Goal: Information Seeking & Learning: Learn about a topic

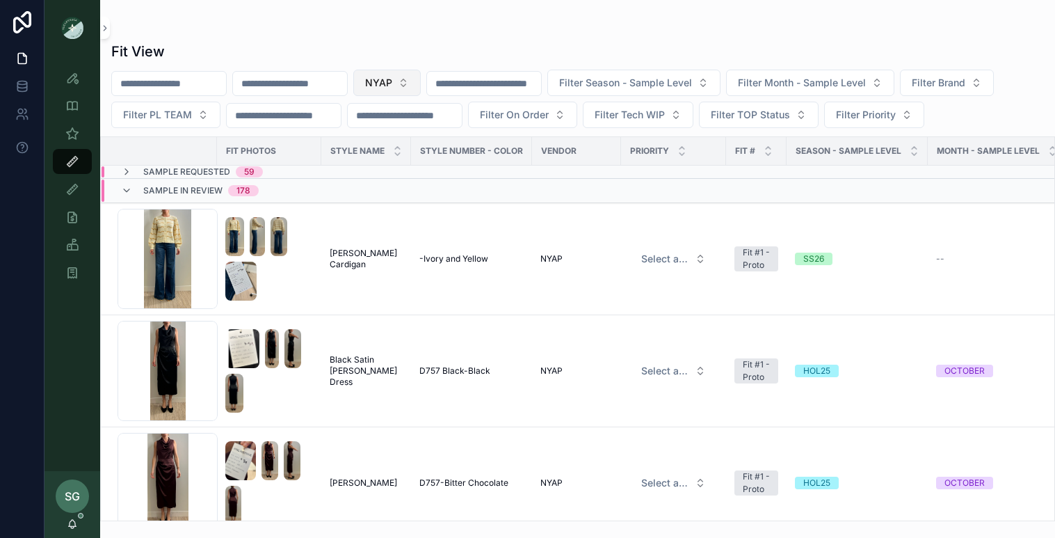
click at [421, 82] on button "NYAP" at bounding box center [386, 83] width 67 height 26
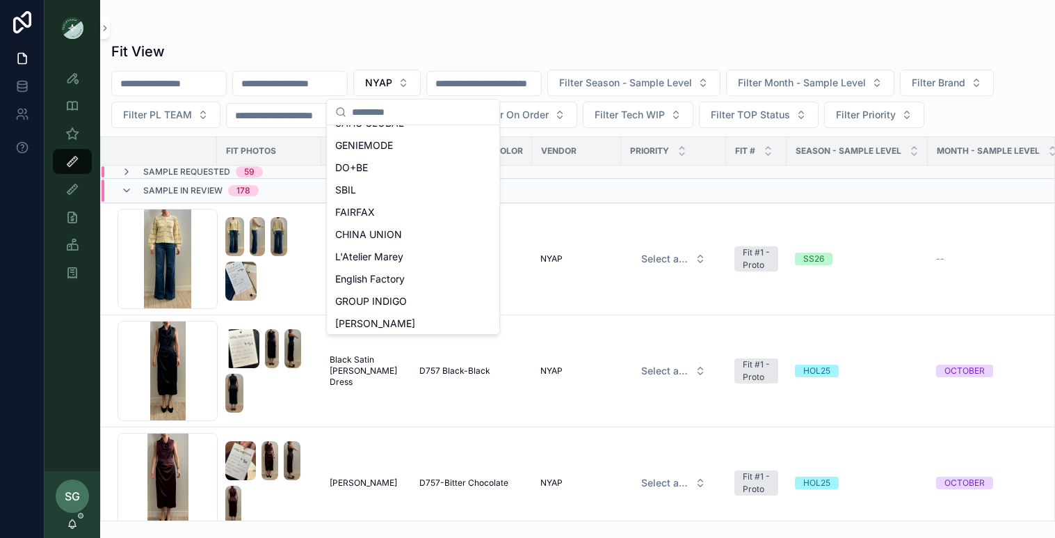
scroll to position [293, 0]
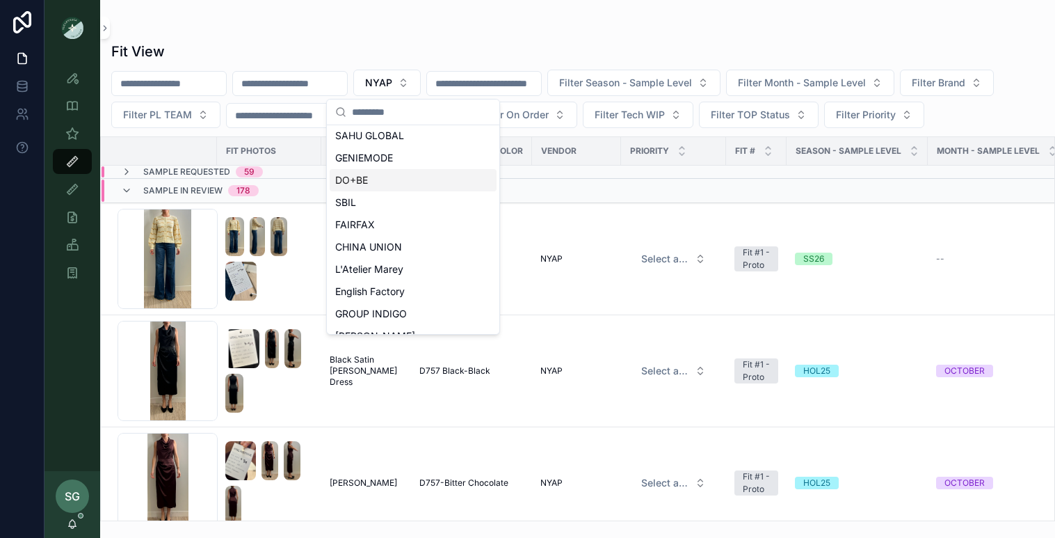
click at [365, 175] on span "DO+BE" at bounding box center [351, 180] width 33 height 14
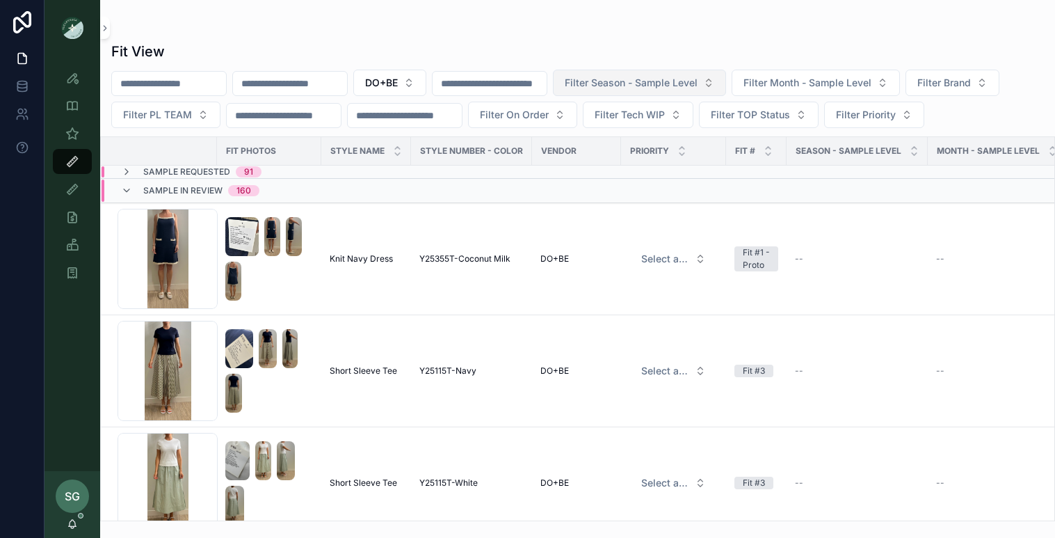
click at [698, 83] on span "Filter Season - Sample Level" at bounding box center [631, 83] width 133 height 14
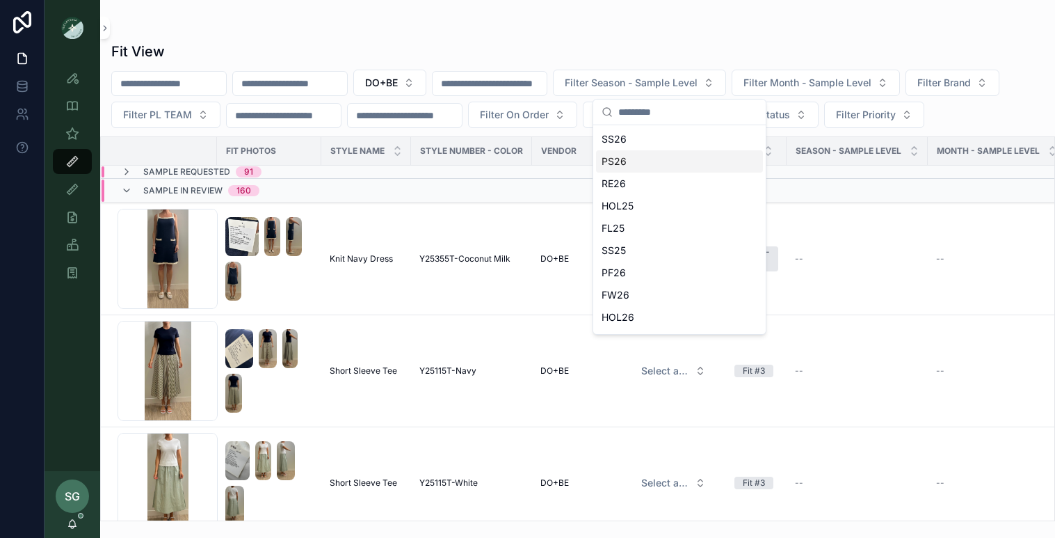
click at [630, 162] on div "PS26" at bounding box center [679, 161] width 167 height 22
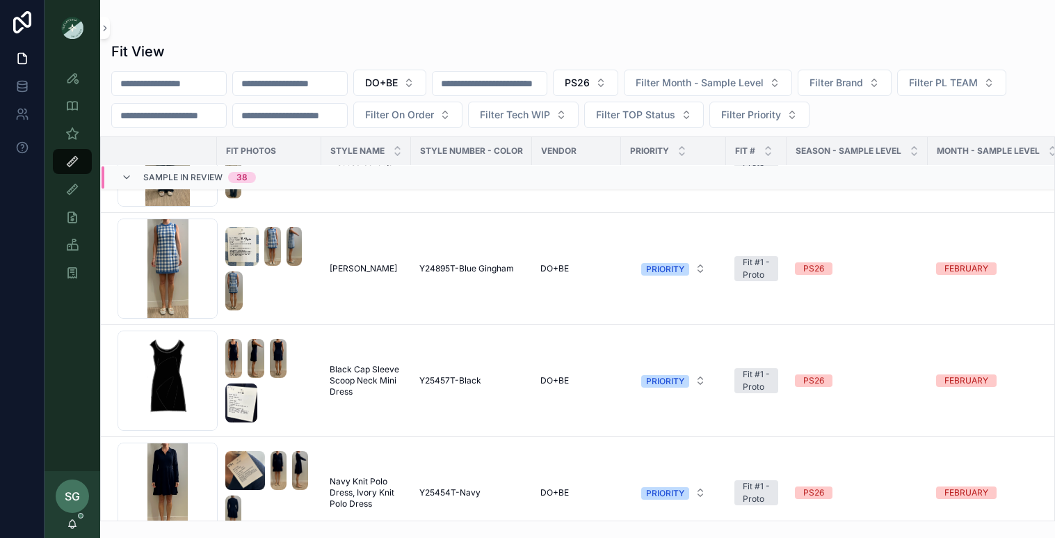
scroll to position [799, 0]
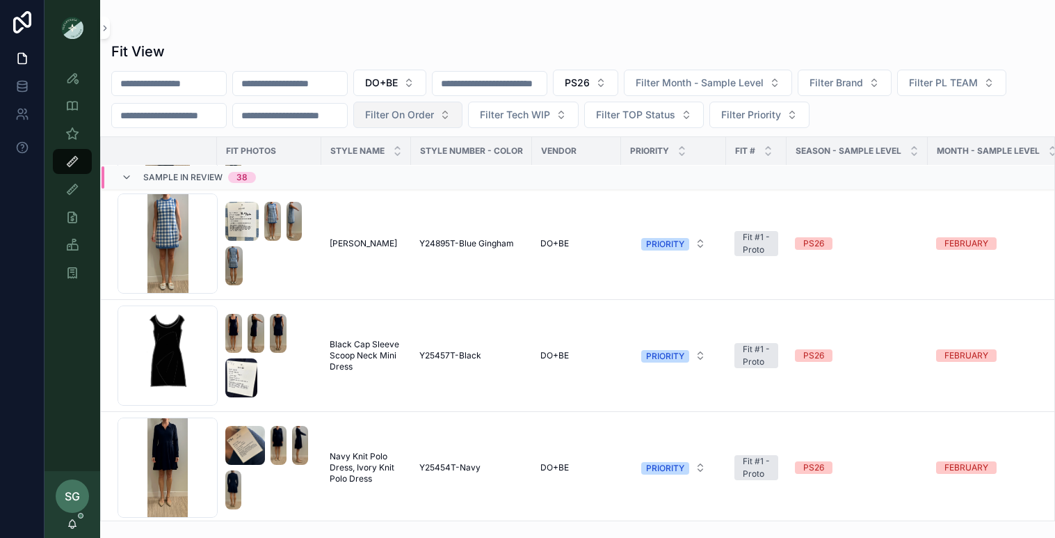
click at [462, 116] on button "Filter On Order" at bounding box center [407, 115] width 109 height 26
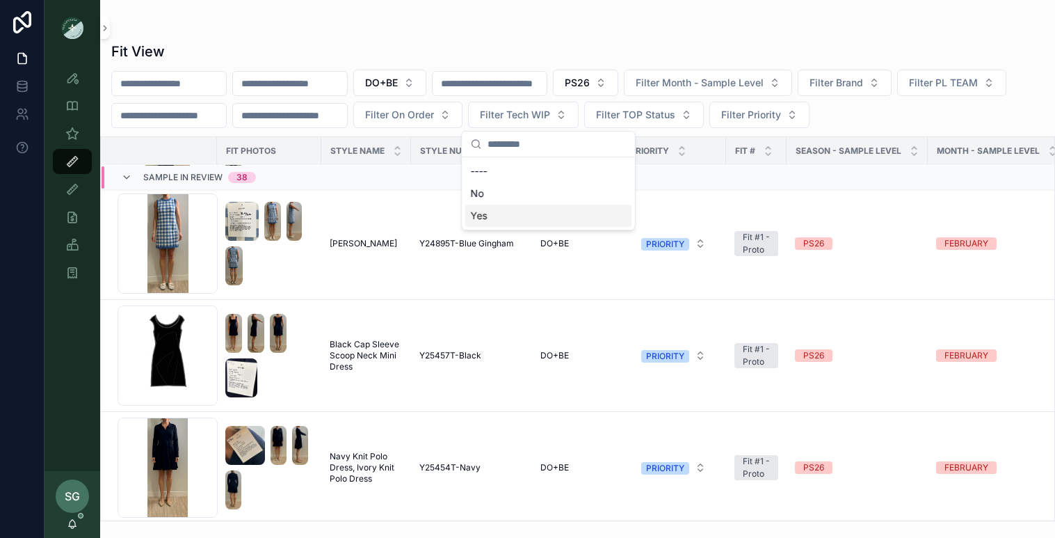
click at [500, 212] on div "Yes" at bounding box center [548, 215] width 167 height 22
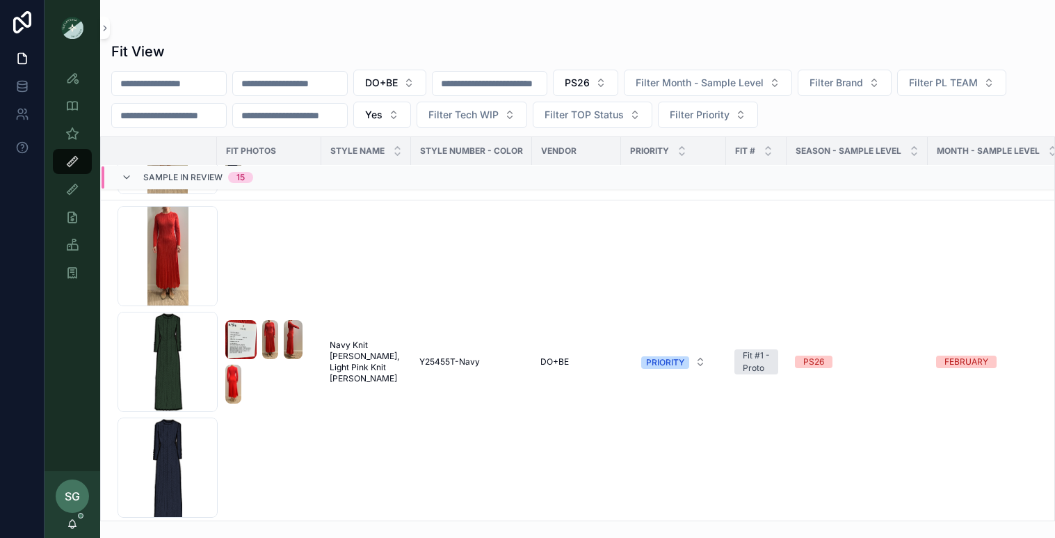
scroll to position [452, 0]
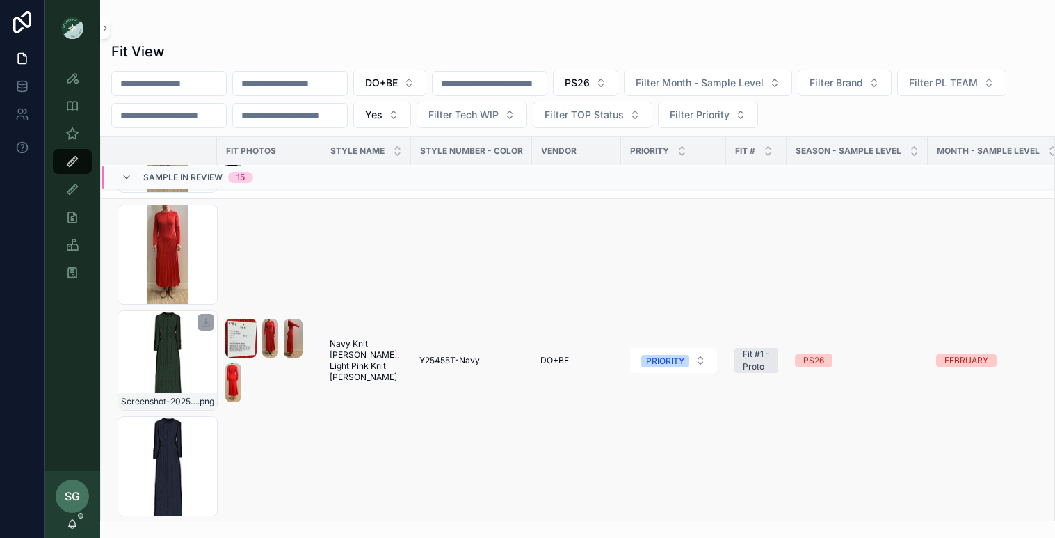
click at [188, 355] on div "Screenshot-2025-10-02-at-10.10.09-PM .png" at bounding box center [168, 360] width 100 height 100
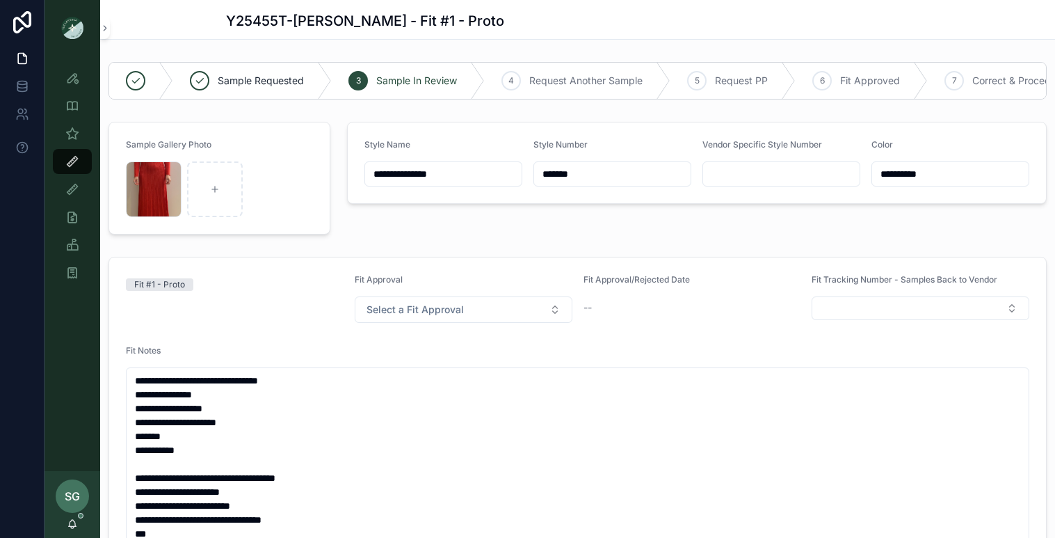
scroll to position [58, 0]
type input "*****"
type input "**********"
type input "****"
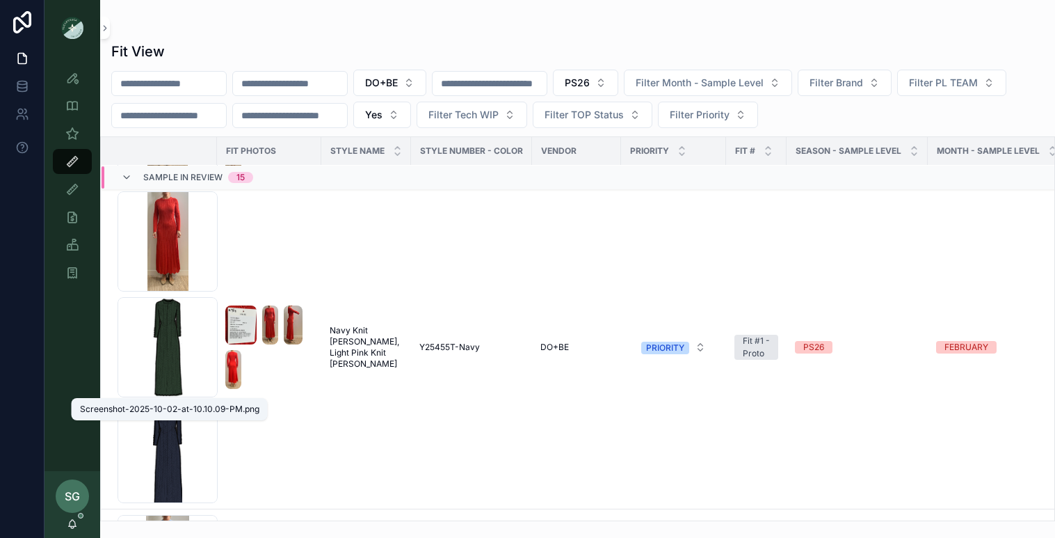
scroll to position [464, 0]
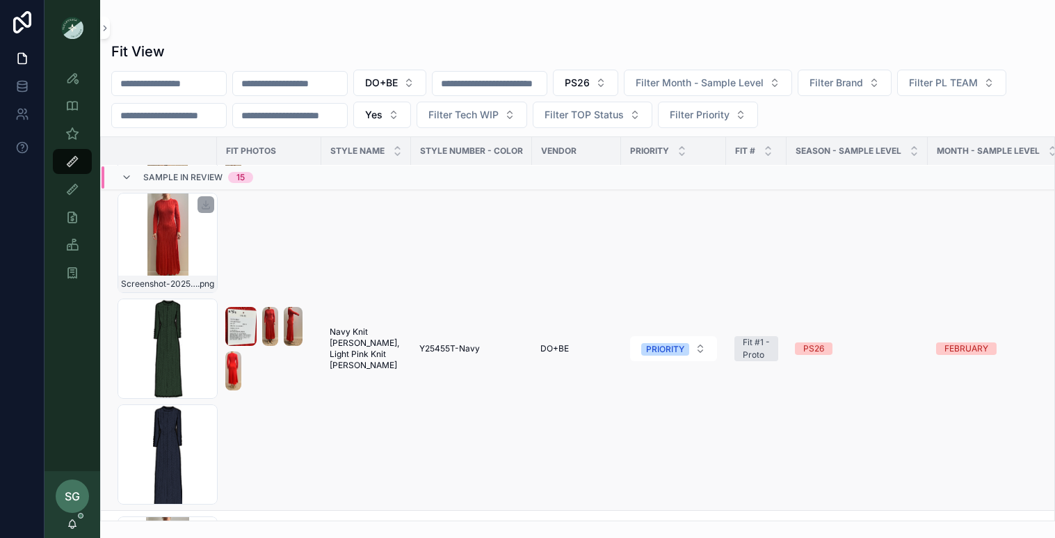
click at [144, 208] on div "Screenshot-2025-09-17-at-2.39.13-PM .png" at bounding box center [168, 243] width 100 height 100
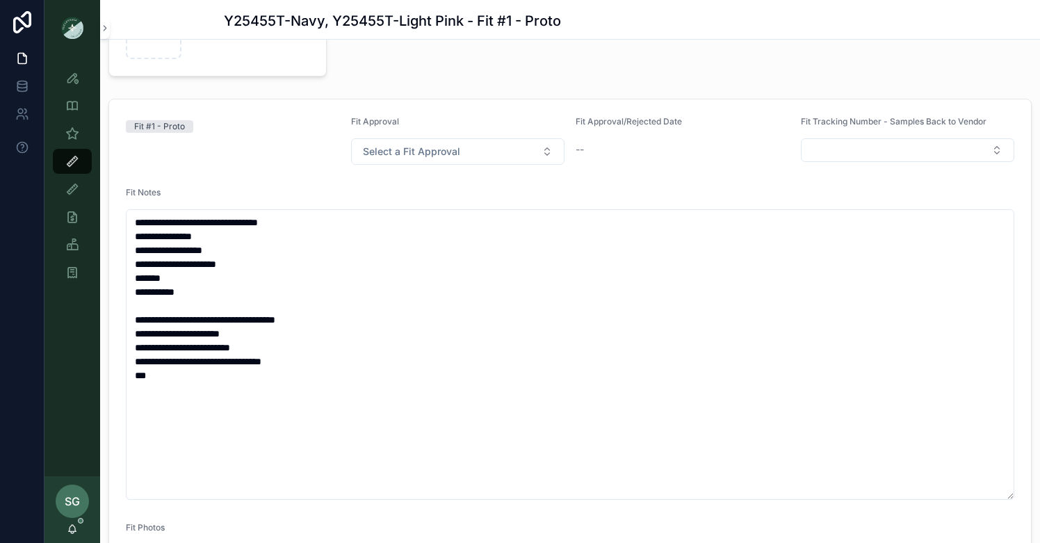
scroll to position [109, 0]
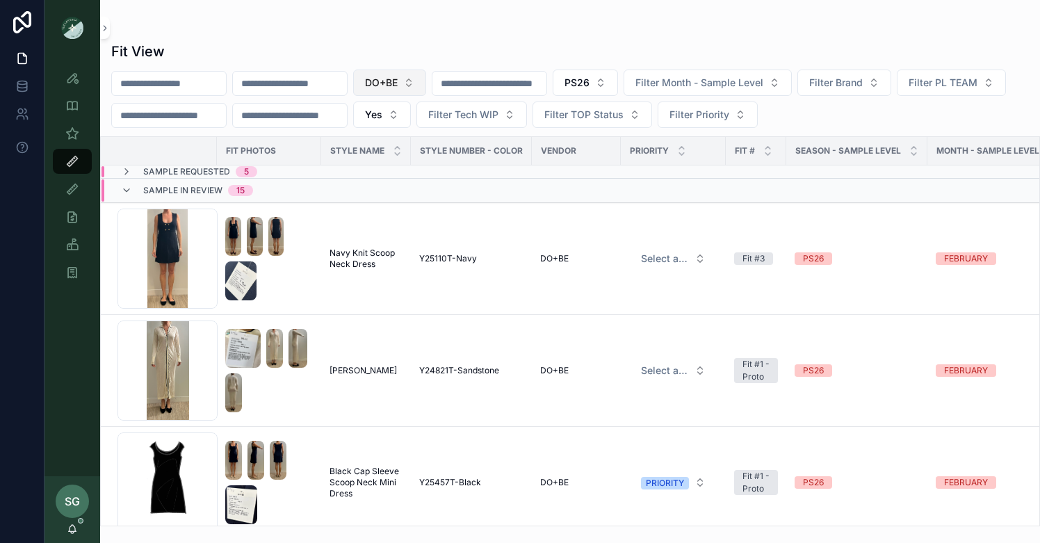
click at [426, 81] on button "DO+BE" at bounding box center [389, 83] width 73 height 26
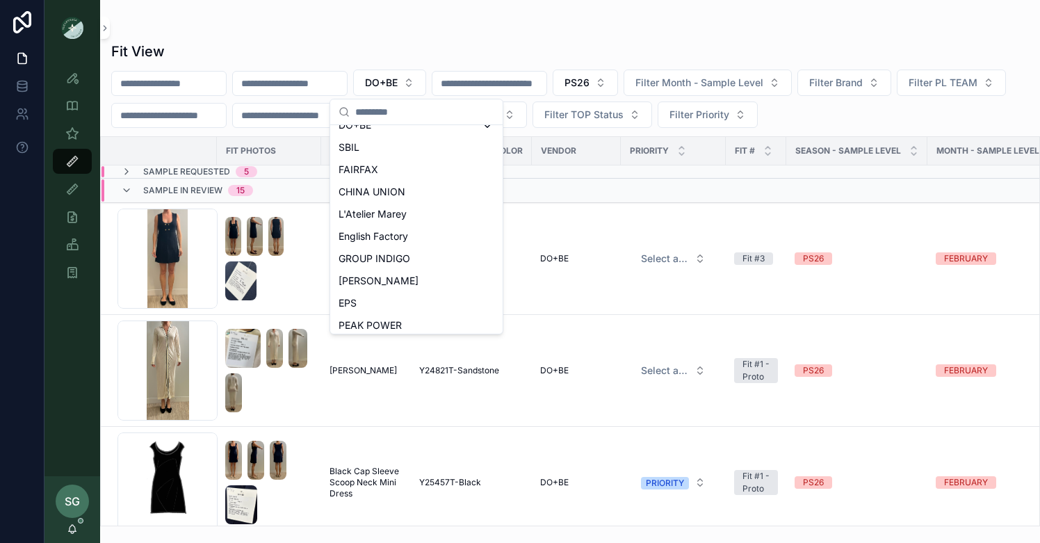
scroll to position [643, 0]
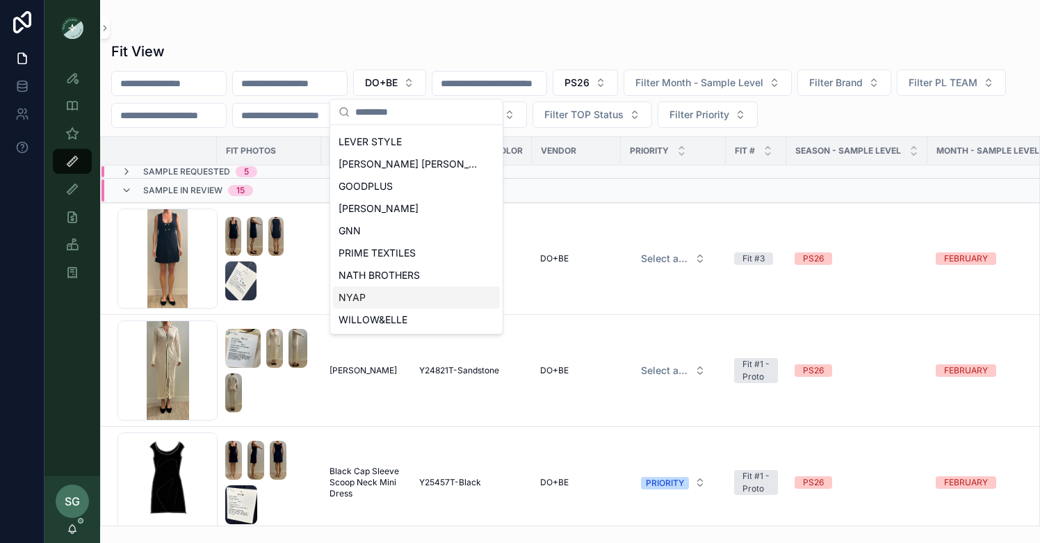
click at [367, 298] on div "NYAP" at bounding box center [416, 298] width 167 height 22
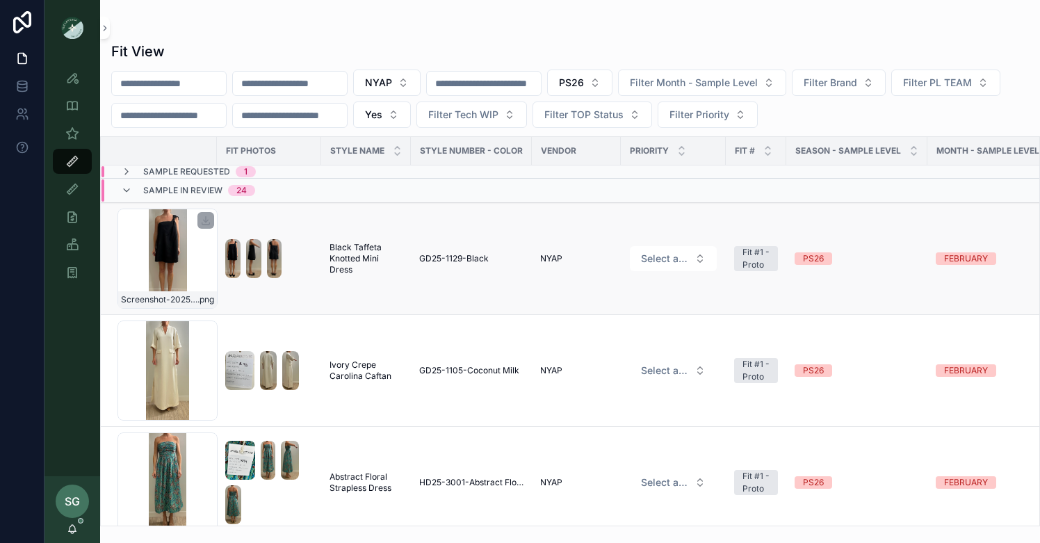
click at [163, 243] on div "Screenshot-2025-09-18-at-2.29.53-PM .png" at bounding box center [168, 259] width 100 height 100
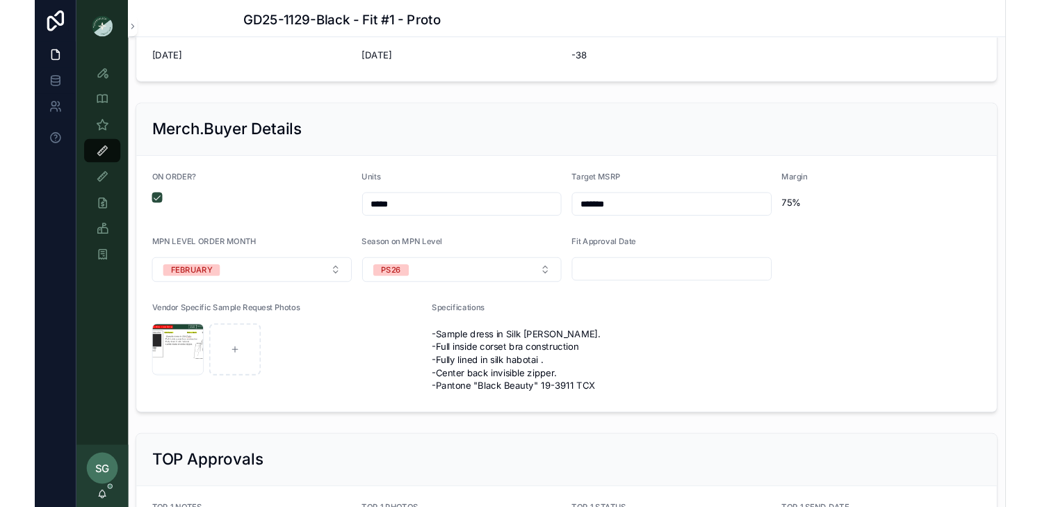
scroll to position [1933, 0]
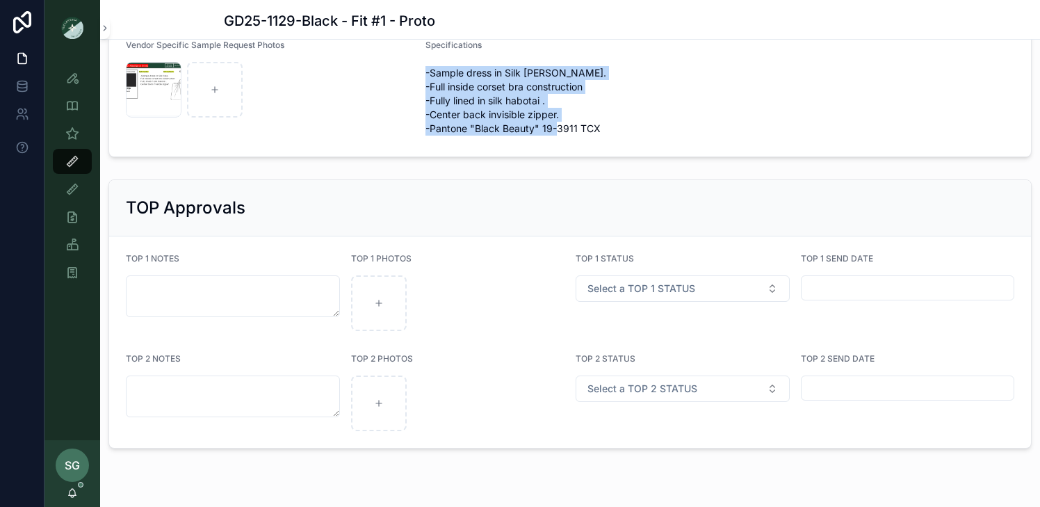
drag, startPoint x: 606, startPoint y: 127, endPoint x: 424, endPoint y: 65, distance: 192.9
click at [424, 65] on form "ON ORDER? Units ***** Target MSRP ******* Margin 75% MPN LEVEL ORDER MONTH FEBR…" at bounding box center [570, 19] width 922 height 274
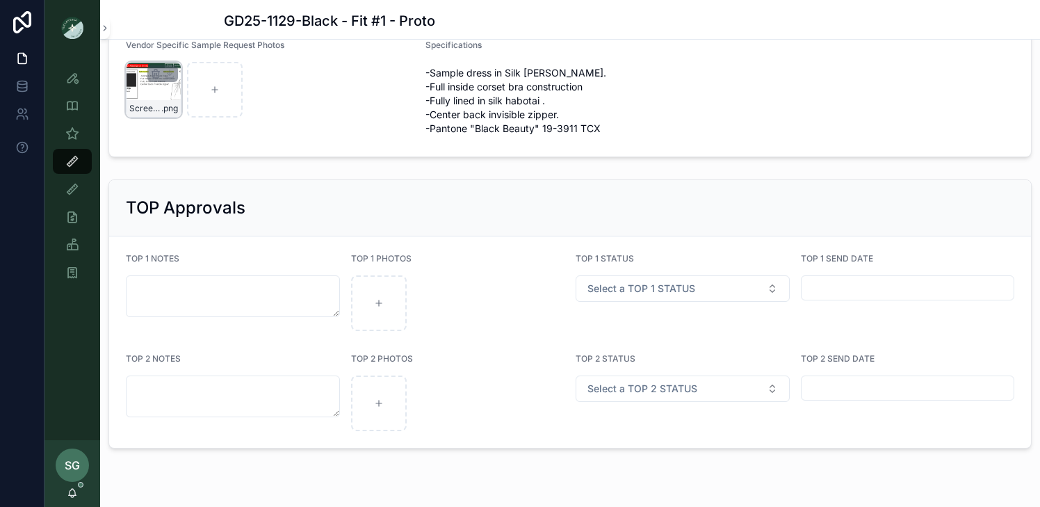
click at [138, 82] on div "Screenshot-2025-08-07-at-3.21.38-PM .png" at bounding box center [154, 90] width 56 height 56
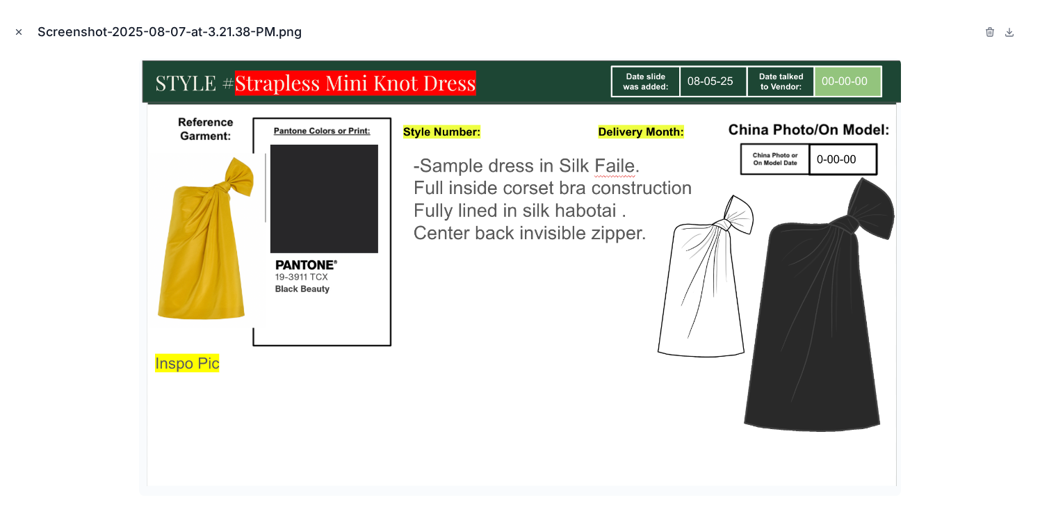
click at [14, 26] on button "Close modal" at bounding box center [18, 31] width 15 height 15
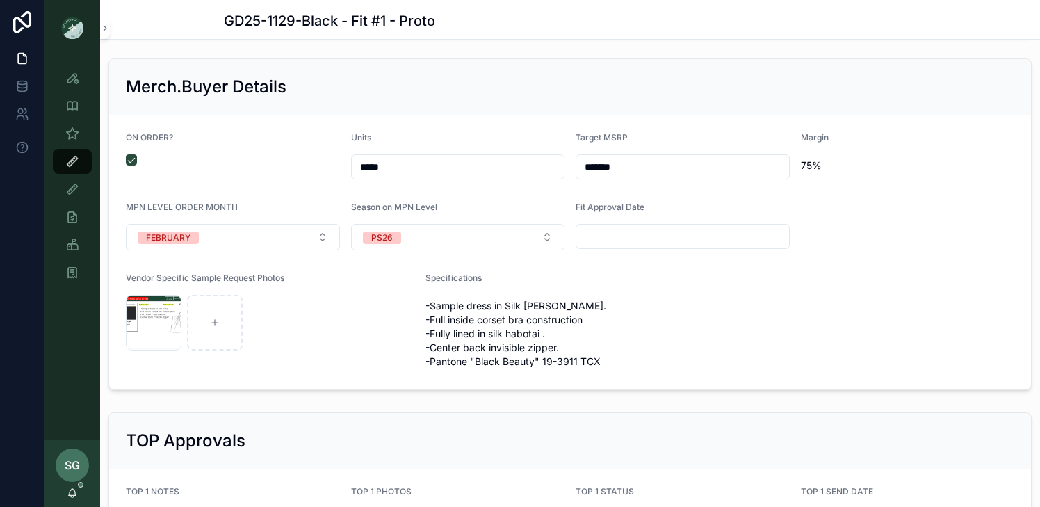
scroll to position [1714, 0]
